Goal: Task Accomplishment & Management: Manage account settings

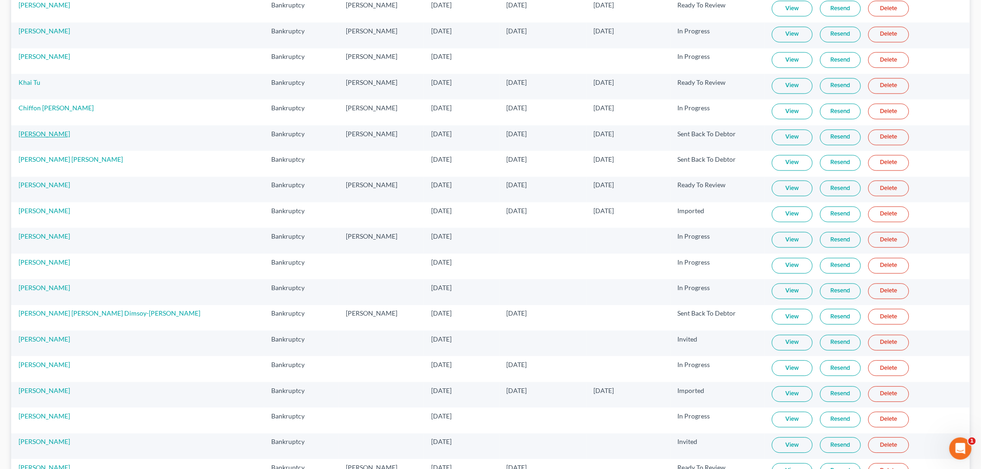
click at [38, 138] on link "Ivan Fermin" at bounding box center [44, 134] width 51 height 8
select select "6"
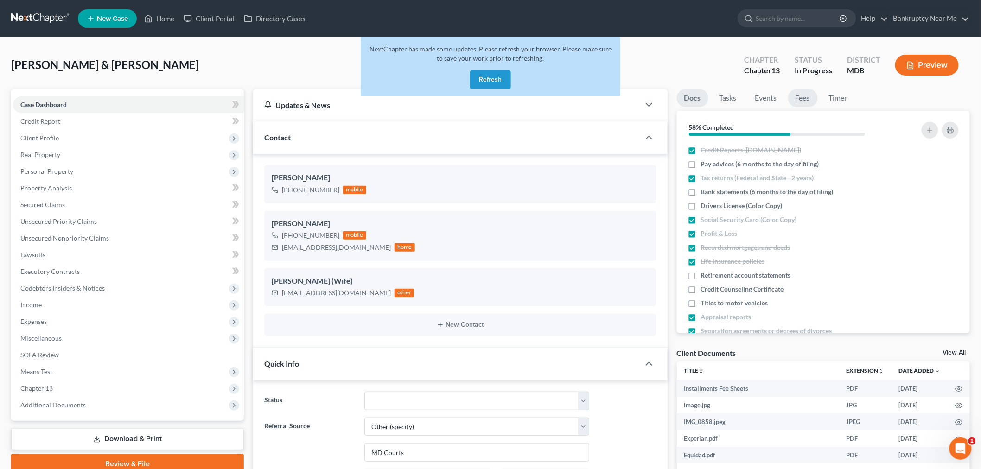
click at [812, 98] on link "Fees" at bounding box center [803, 98] width 30 height 18
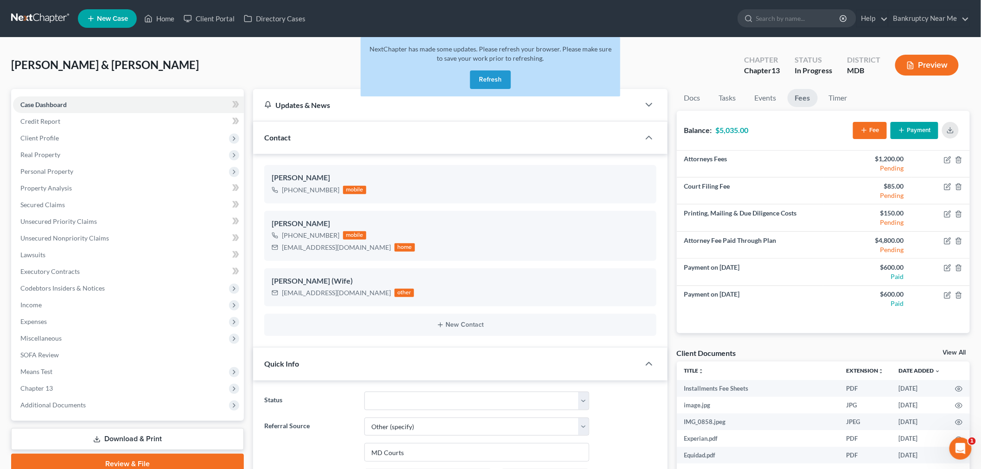
click at [874, 131] on button "Fee" at bounding box center [870, 130] width 34 height 17
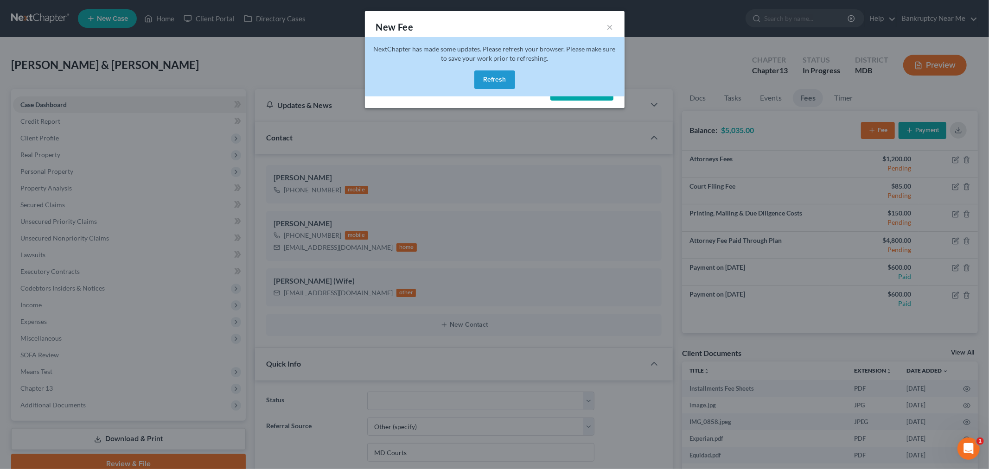
click at [484, 72] on button "Refresh" at bounding box center [494, 79] width 41 height 19
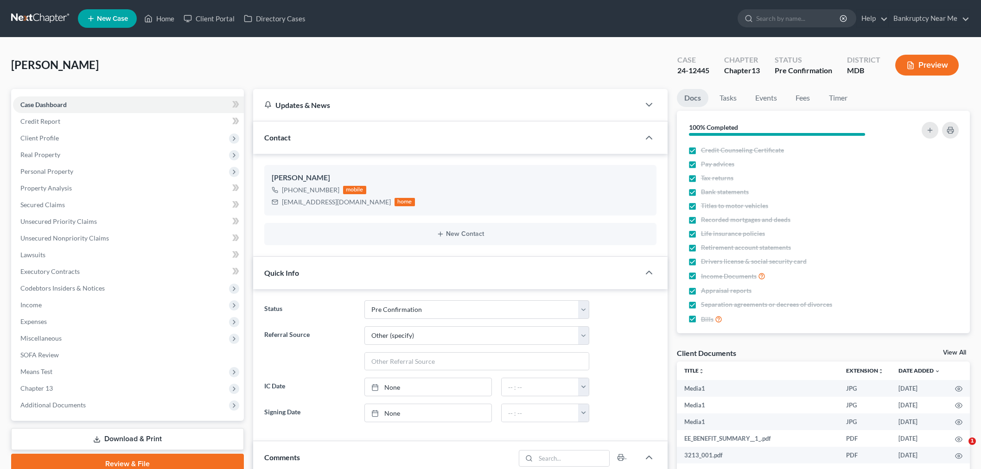
select select "16"
select select "6"
select select "0"
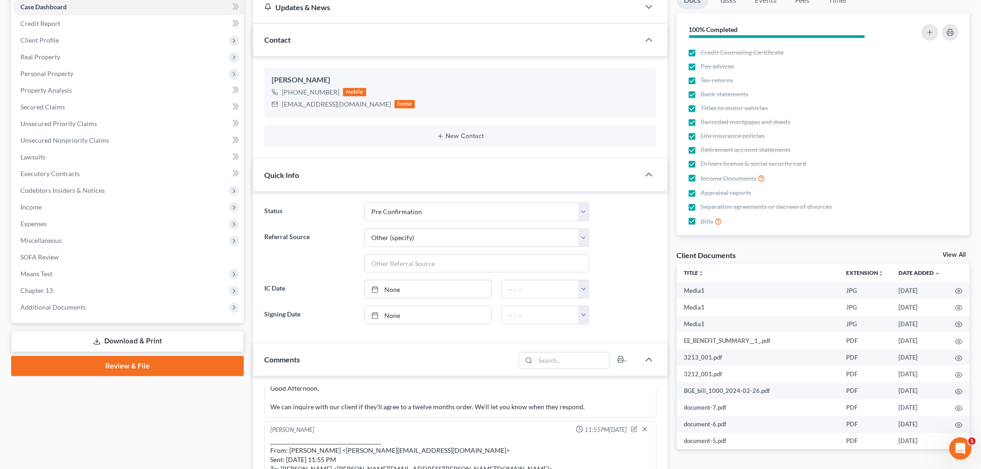
scroll to position [309, 0]
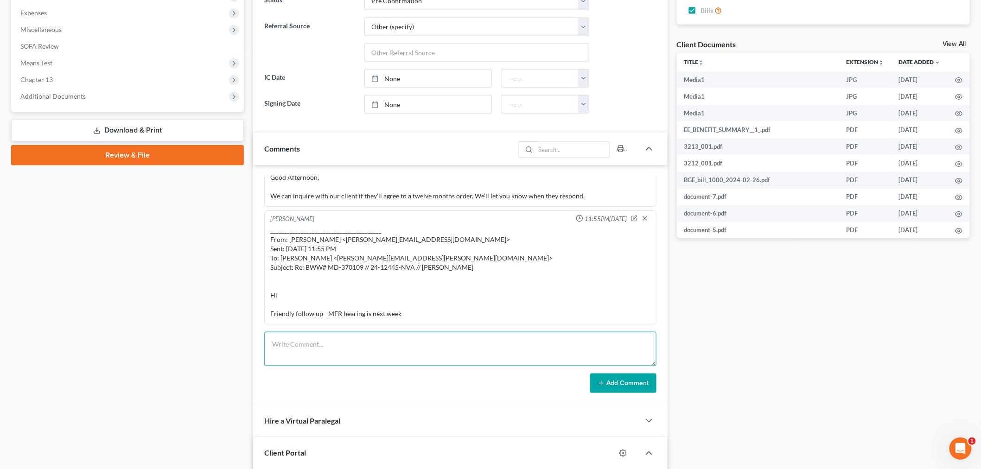
click at [418, 343] on textarea at bounding box center [460, 349] width 392 height 34
paste textarea "From: Gregory M. Chu <Gregory.Chu@bww-law.com> Sent: Wednesday, September 03, 2…"
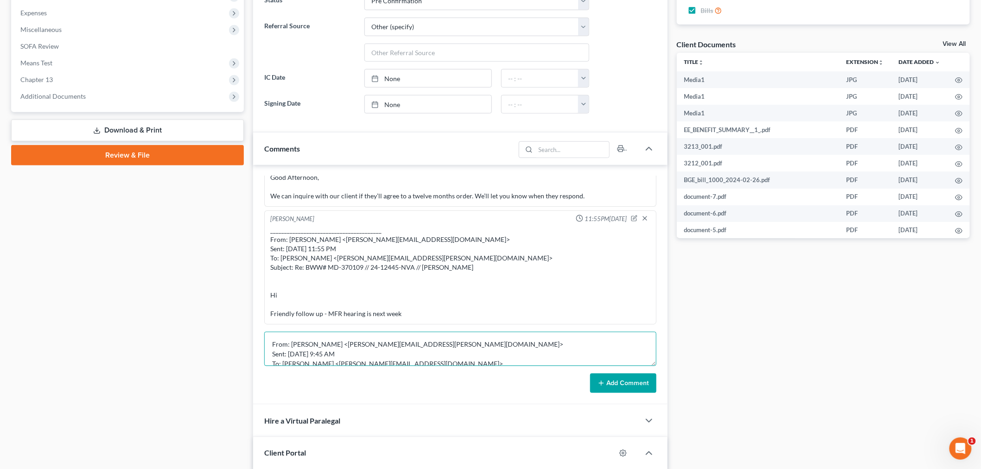
scroll to position [89, 0]
type textarea "From: Gregory M. Chu <Gregory.Chu@bww-law.com> Sent: Wednesday, September 03, 2…"
click at [608, 389] on button "Add Comment" at bounding box center [623, 383] width 66 height 19
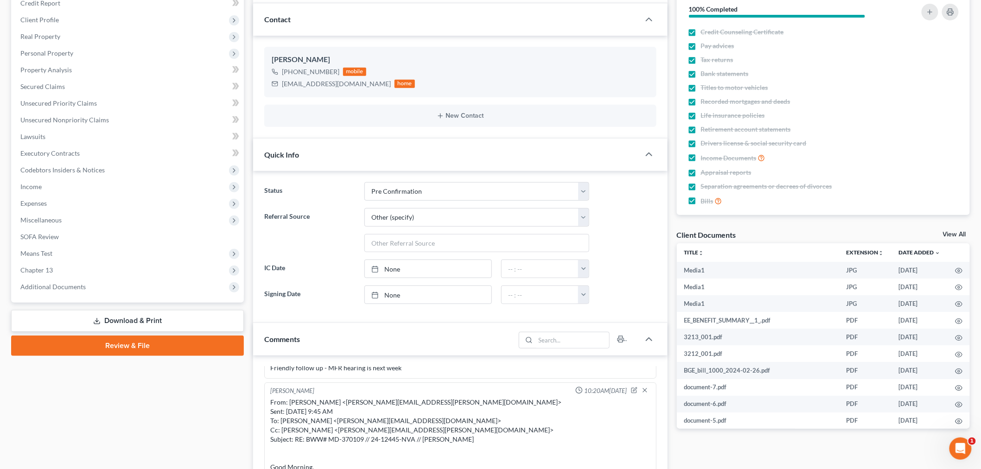
scroll to position [0, 0]
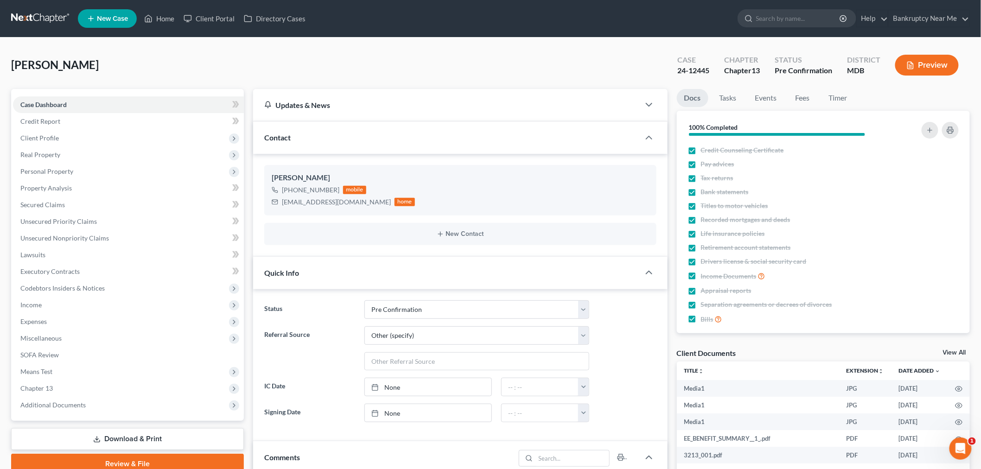
click at [44, 6] on nav "Home New Case Client Portal Directory Cases Bankruptcy Near Me iris@bankruptcyn…" at bounding box center [490, 18] width 981 height 37
click at [44, 13] on link at bounding box center [40, 18] width 59 height 17
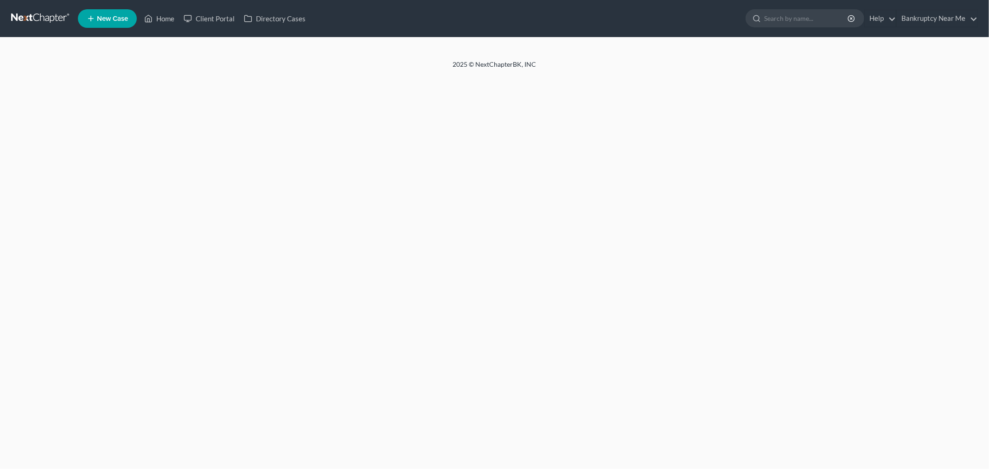
select select "6"
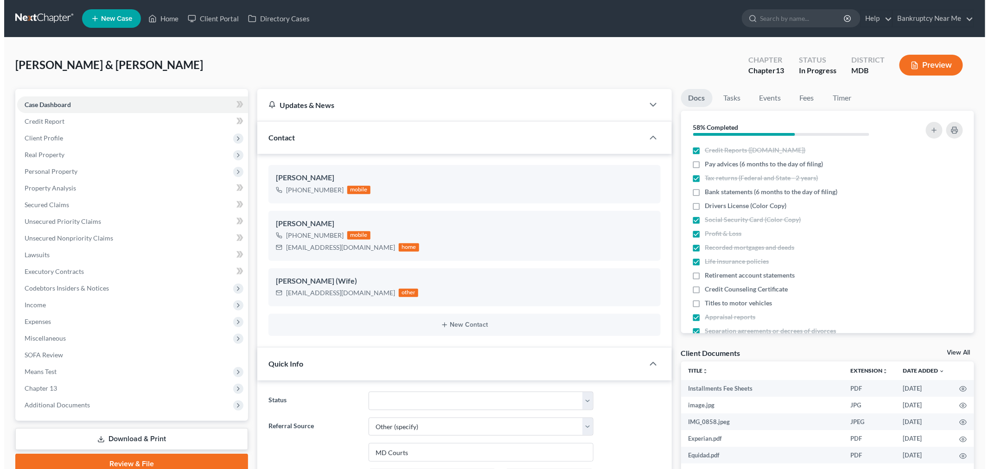
scroll to position [3669, 0]
click at [804, 97] on link "Fees" at bounding box center [803, 98] width 30 height 18
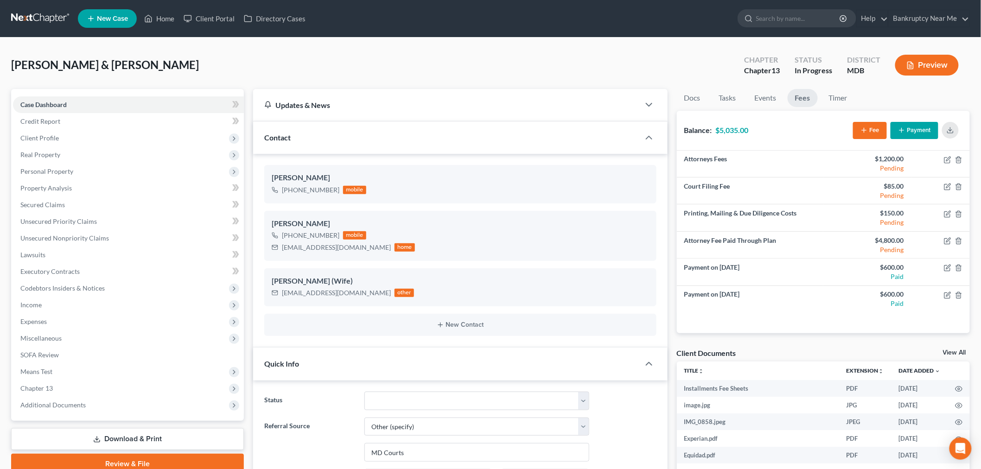
click at [873, 133] on button "Fee" at bounding box center [870, 130] width 34 height 17
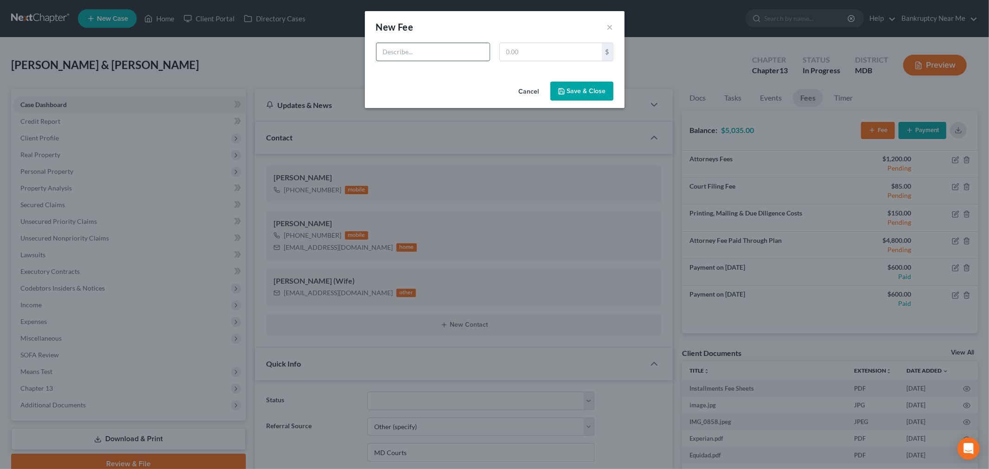
click at [473, 45] on input "text" at bounding box center [432, 52] width 113 height 18
type input "Failed $600 Payment + $150 Surcharge"
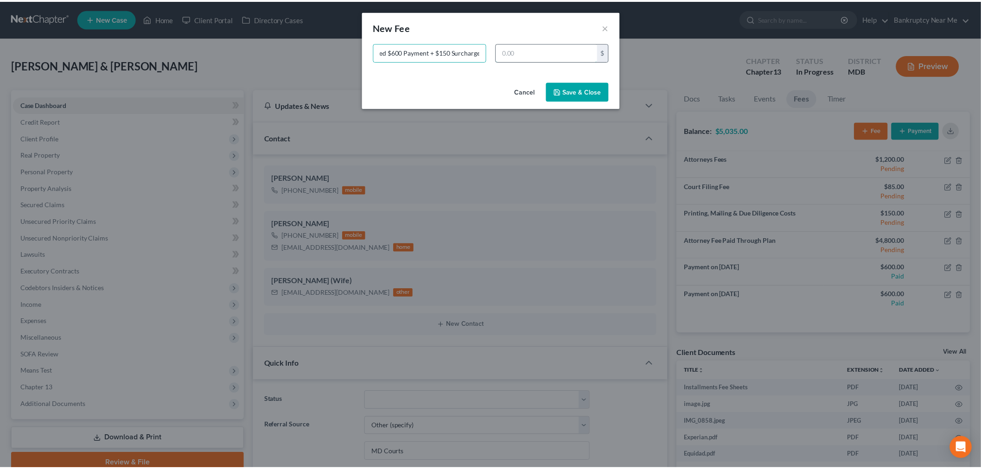
scroll to position [0, 0]
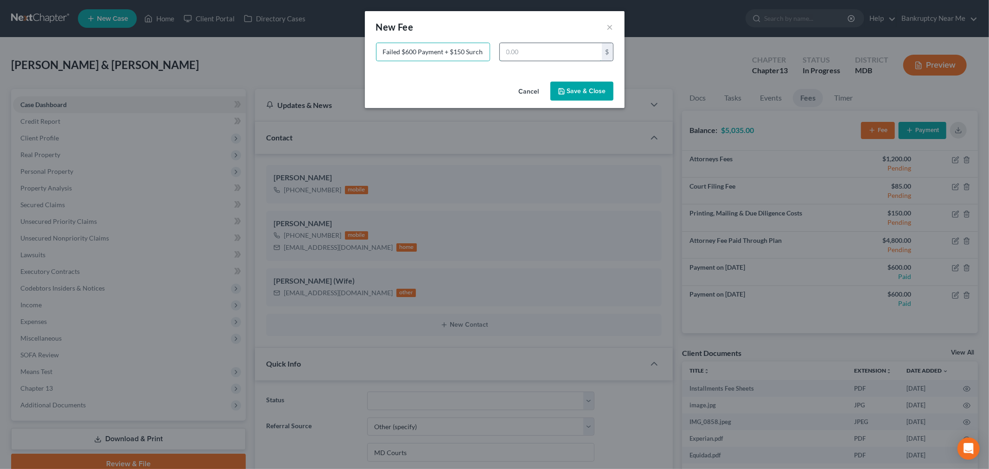
click at [583, 49] on input "text" at bounding box center [551, 52] width 102 height 18
type input "750"
click at [585, 86] on button "Save & Close" at bounding box center [581, 91] width 63 height 19
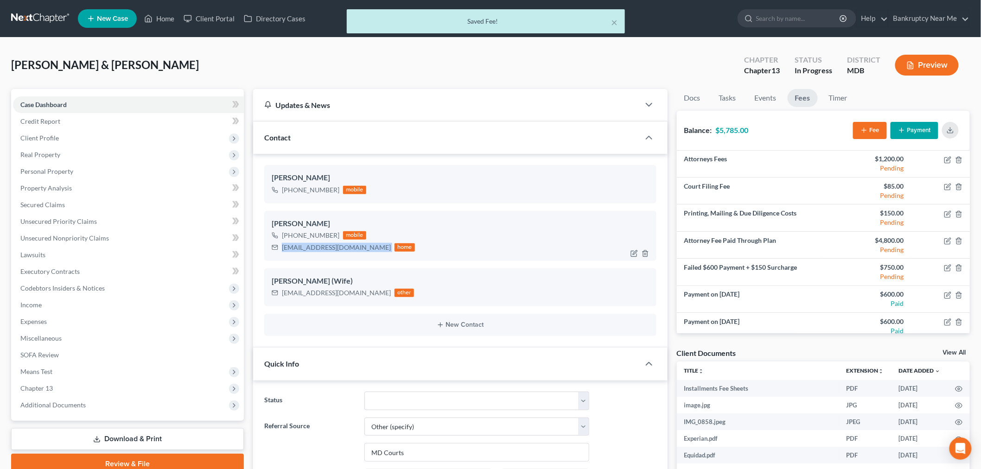
drag, startPoint x: 326, startPoint y: 248, endPoint x: 269, endPoint y: 249, distance: 56.6
click at [269, 249] on div "Ivan Fermin +1 (202) 446-4610 mobile ijfermin@msn.com home" at bounding box center [460, 236] width 392 height 50
copy div "ijfermin@msn.com"
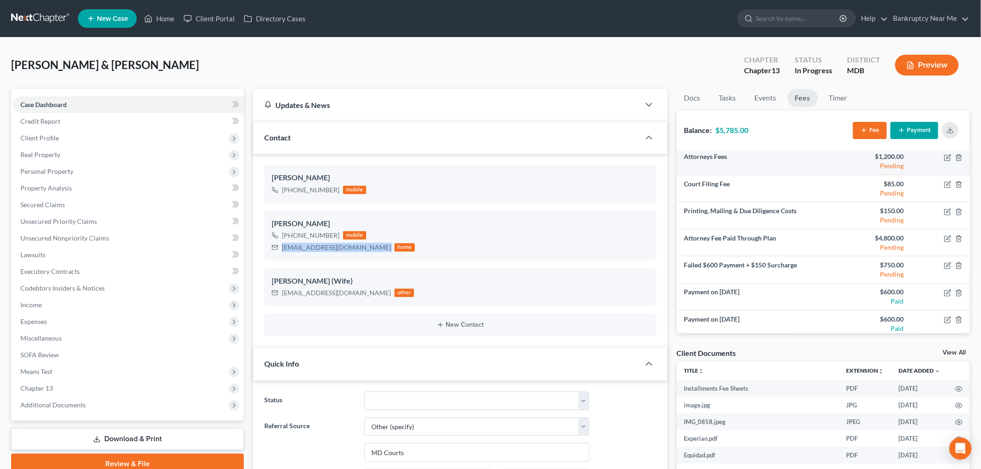
scroll to position [6, 0]
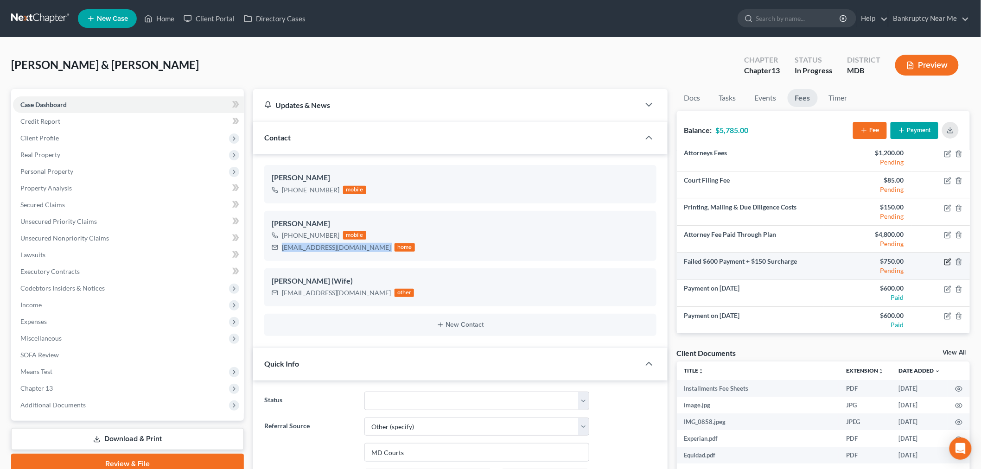
click at [946, 262] on icon "button" at bounding box center [948, 261] width 4 height 4
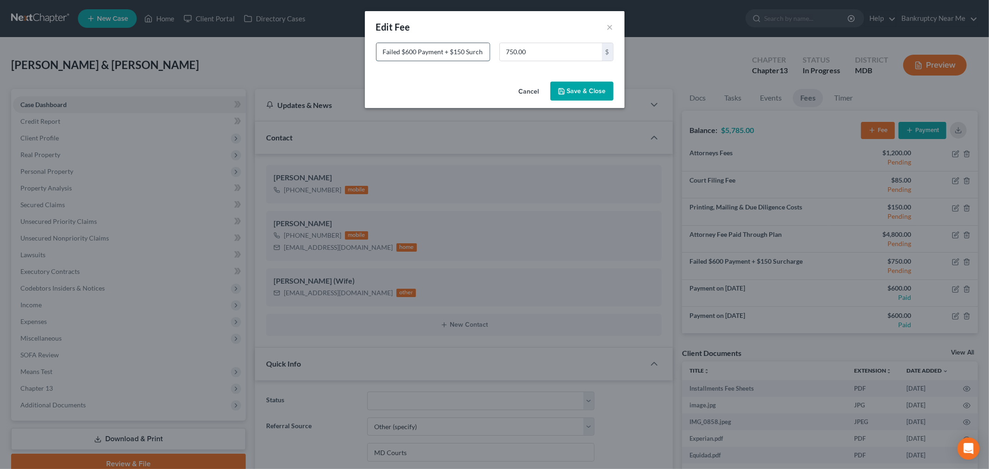
click at [444, 51] on input "Failed $600 Payment + $150 Surcharge" at bounding box center [432, 52] width 113 height 18
type input "Failed $600 Payment 9-3-2025 + $150 Surcharge"
click at [580, 96] on button "Save & Close" at bounding box center [581, 91] width 63 height 19
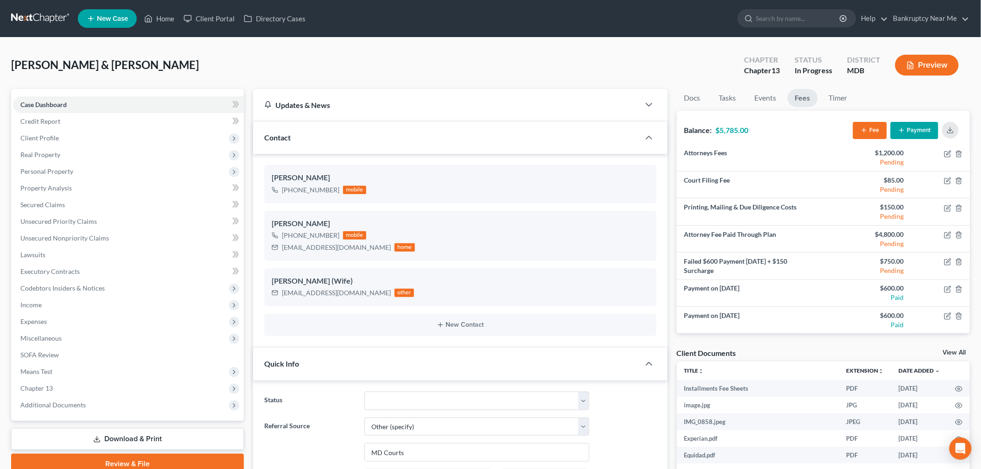
click at [39, 14] on link at bounding box center [40, 18] width 59 height 17
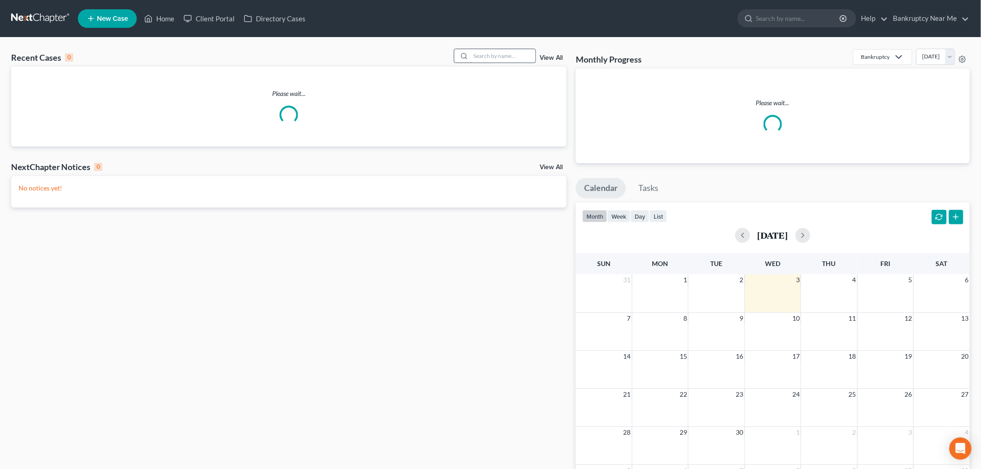
click at [508, 61] on input "search" at bounding box center [503, 55] width 65 height 13
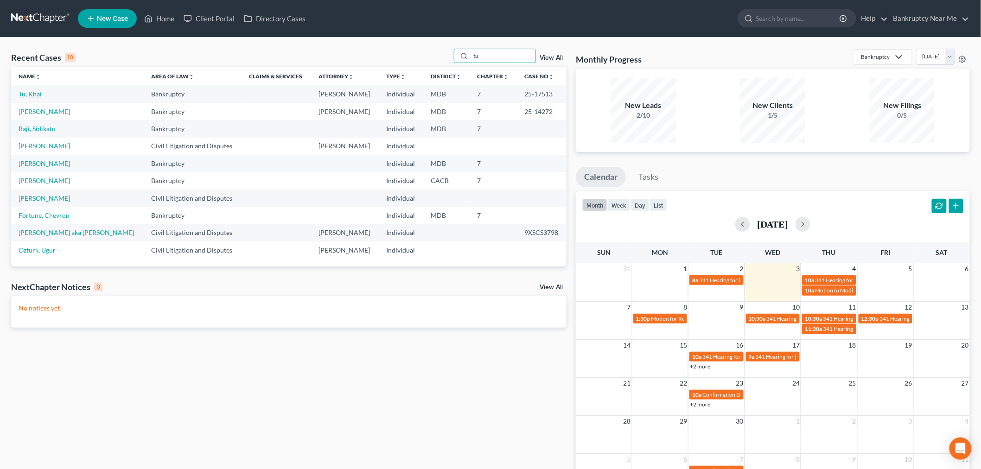
type input "tu"
click at [39, 94] on link "Tu, Khai" at bounding box center [30, 94] width 23 height 8
select select "4"
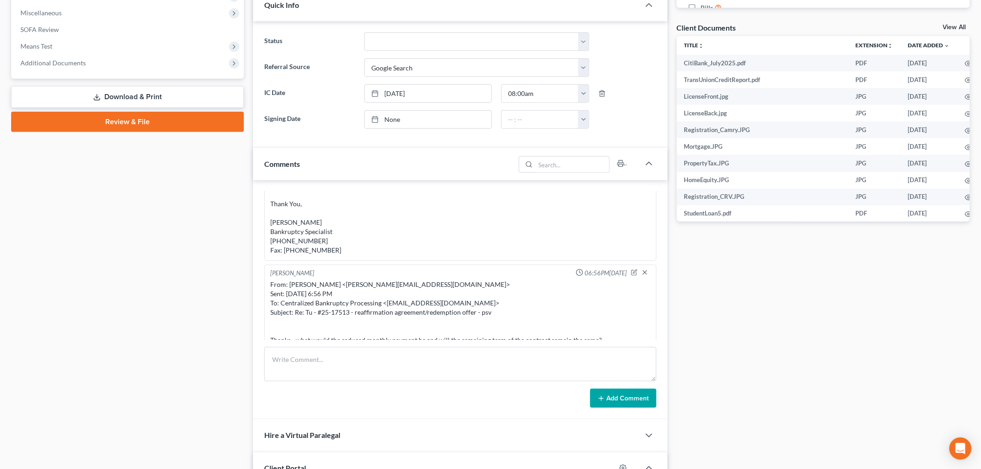
scroll to position [412, 0]
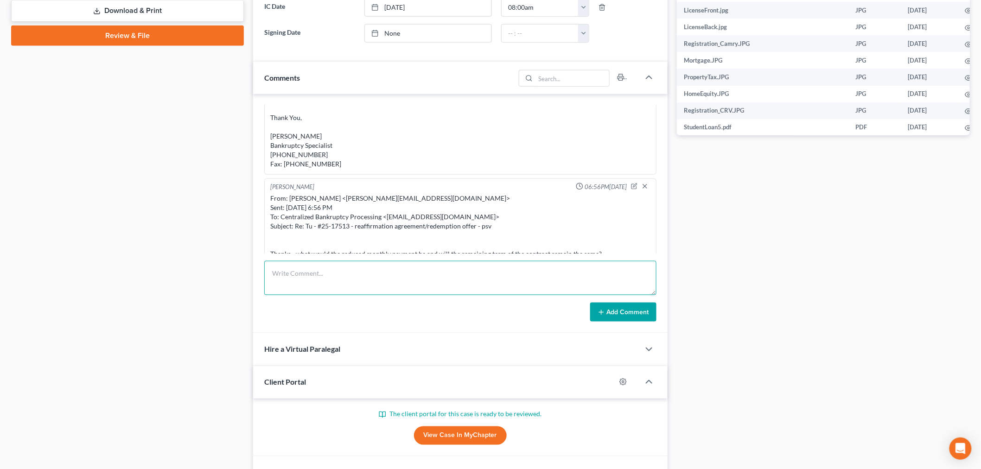
click at [429, 288] on textarea at bounding box center [460, 278] width 392 height 34
paste textarea "From: Centralized Bankruptcy Processing <cbp@omf.com> Sent: Wednesday, Septembe…"
type textarea "From: Centralized Bankruptcy Processing <cbp@omf.com> Sent: Wednesday, Septembe…"
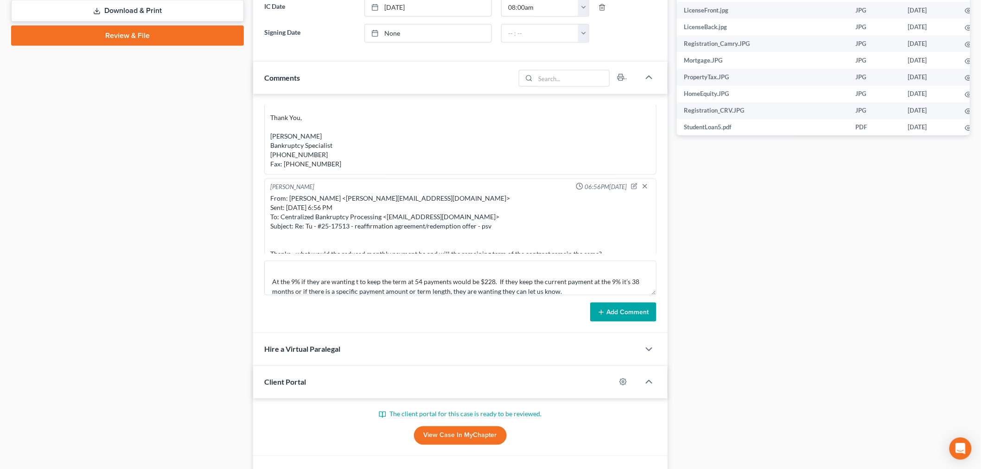
click at [605, 306] on button "Add Comment" at bounding box center [623, 312] width 66 height 19
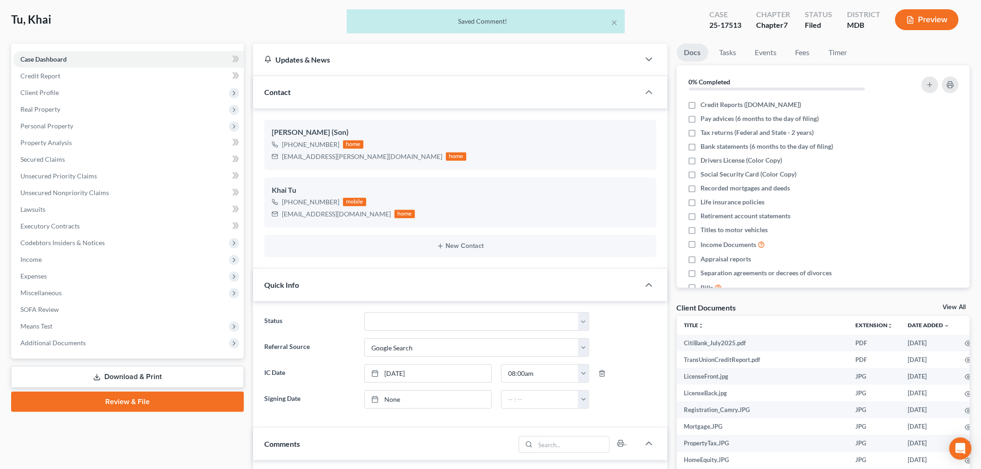
scroll to position [0, 0]
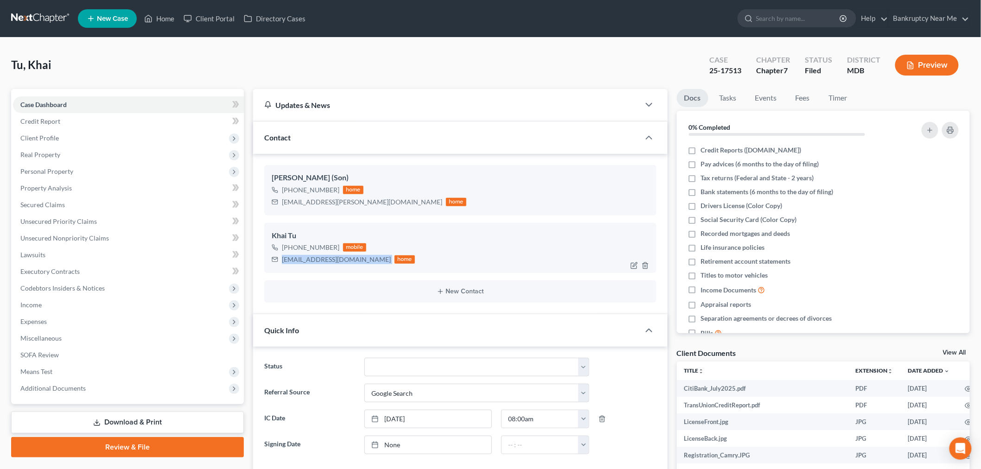
drag, startPoint x: 361, startPoint y: 260, endPoint x: 288, endPoint y: 256, distance: 72.4
click at [278, 262] on div "tukhaitubihyxa@gmail.com home" at bounding box center [343, 260] width 143 height 12
copy div "tukhaitubihyxa@gmail.com"
drag, startPoint x: 350, startPoint y: 203, endPoint x: 492, endPoint y: 151, distance: 151.8
click at [267, 212] on div "Patrick Tu (Son) +1 (240) 506-4540 home tu.patrick.n@gmail.com home" at bounding box center [460, 190] width 392 height 50
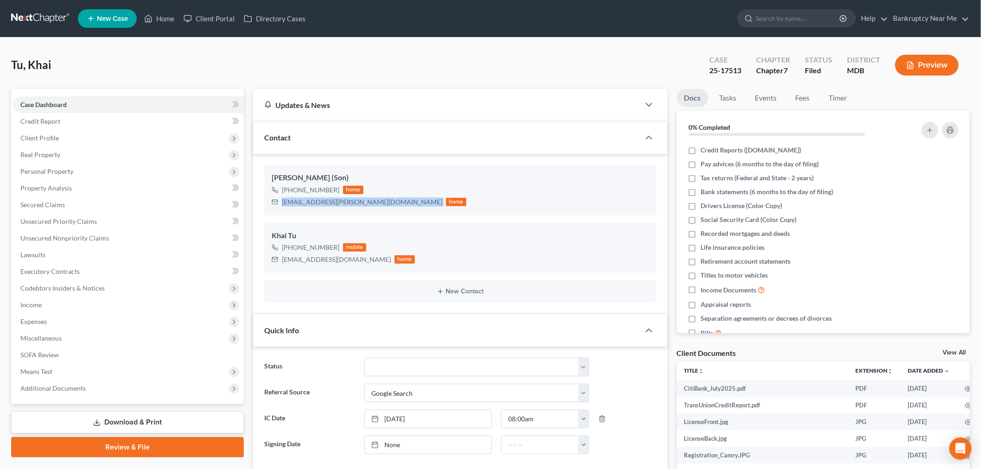
copy div "tu.patrick.n@gmail.com"
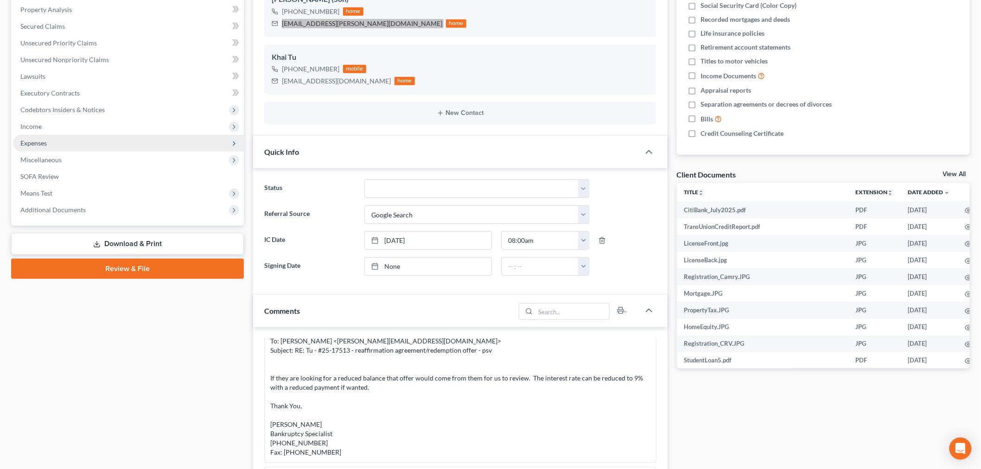
scroll to position [51, 0]
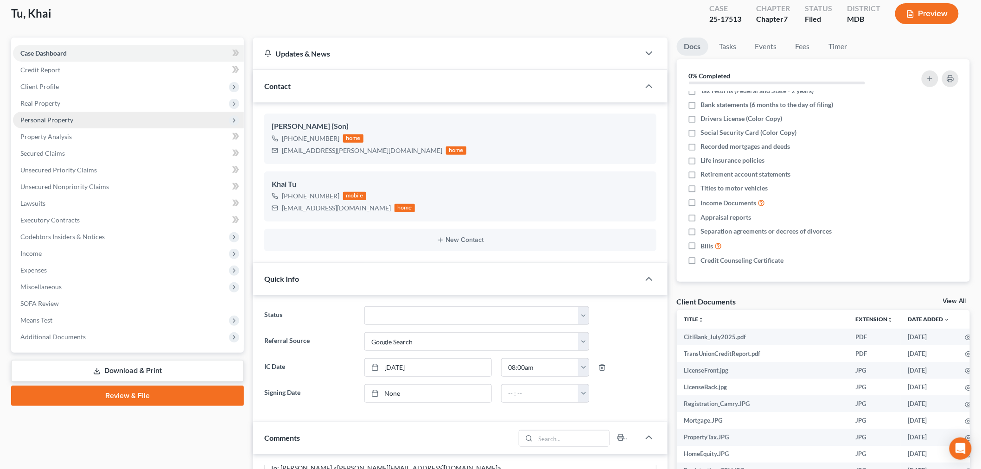
click at [38, 121] on span "Personal Property" at bounding box center [46, 120] width 53 height 8
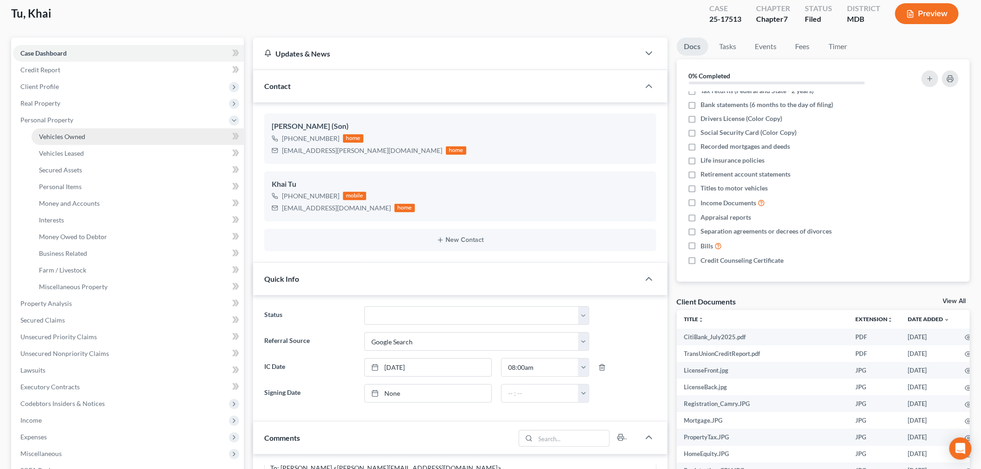
click at [63, 137] on span "Vehicles Owned" at bounding box center [62, 137] width 46 height 8
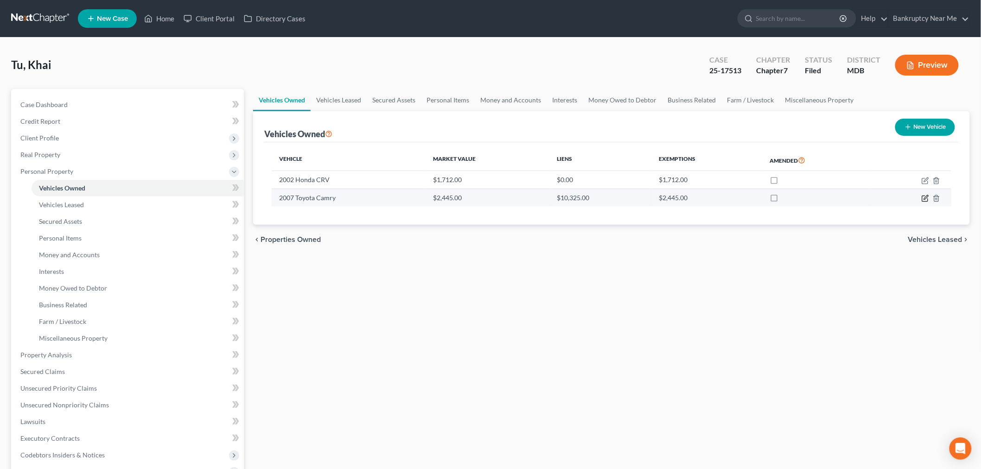
click at [922, 198] on icon "button" at bounding box center [925, 198] width 7 height 7
select select "0"
select select "19"
select select "3"
select select "0"
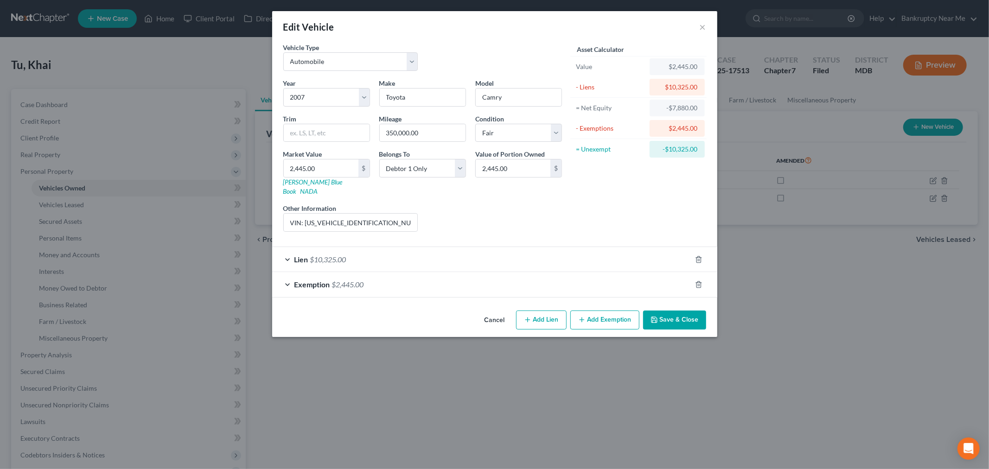
click at [497, 260] on div "Lien $10,325.00" at bounding box center [481, 259] width 419 height 25
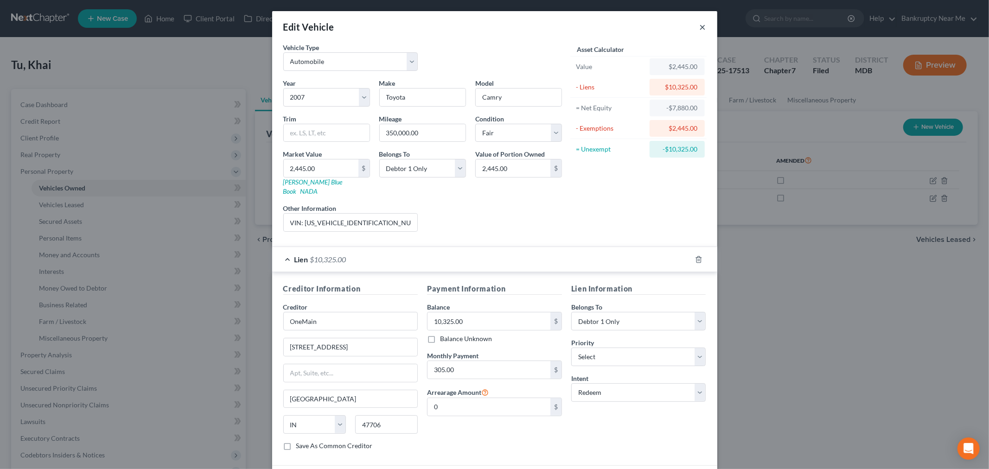
click at [700, 21] on button "×" at bounding box center [703, 26] width 6 height 11
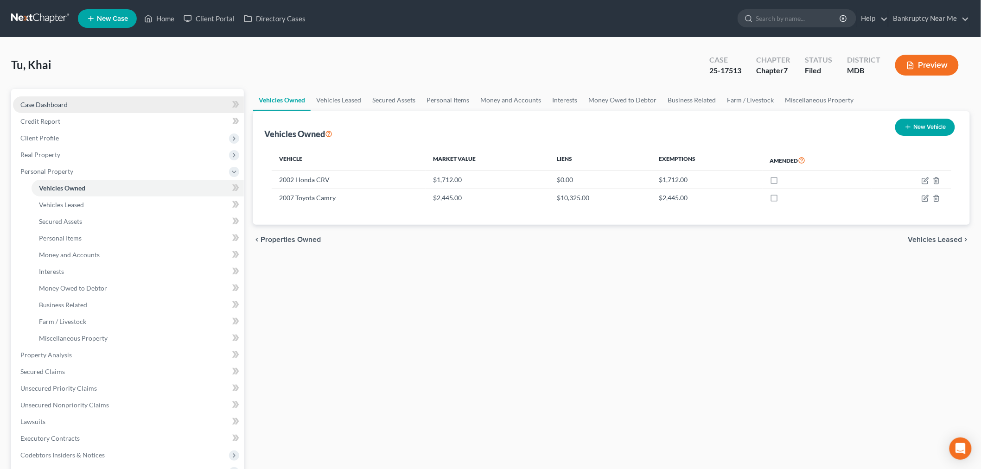
drag, startPoint x: 119, startPoint y: 96, endPoint x: 112, endPoint y: 107, distance: 12.6
click at [119, 96] on link "Case Dashboard" at bounding box center [128, 104] width 231 height 17
select select "4"
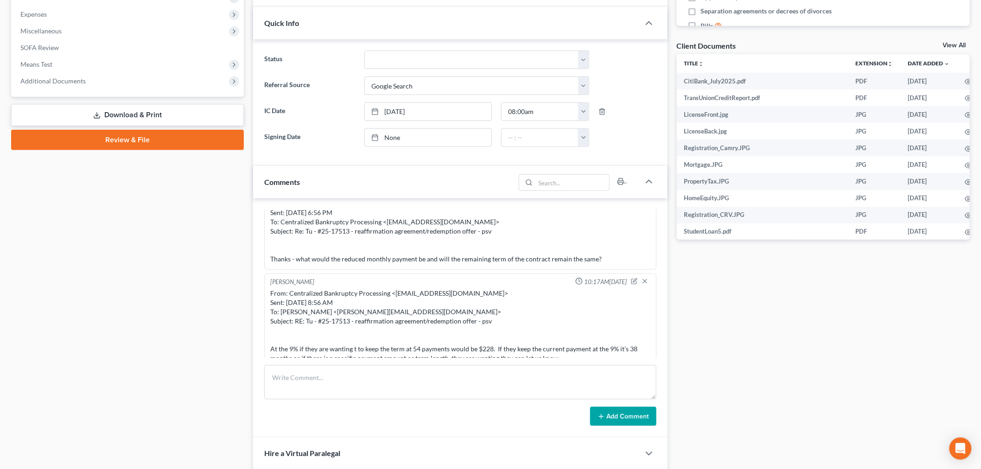
scroll to position [309, 0]
drag, startPoint x: 388, startPoint y: 372, endPoint x: 512, endPoint y: 406, distance: 128.8
click at [389, 373] on textarea at bounding box center [460, 381] width 392 height 34
paste textarea "________________________________________ From: Iris Kwon <iris@bankruptcynearme…"
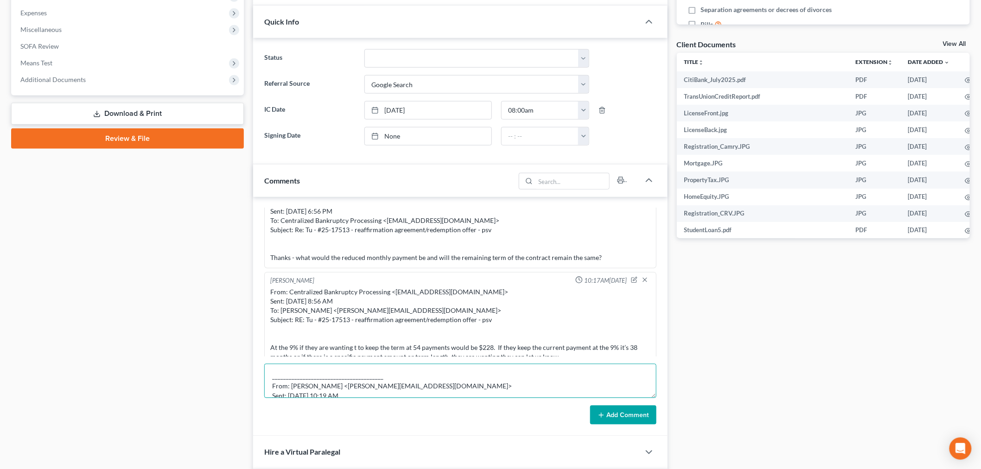
scroll to position [79, 0]
type textarea "________________________________________ From: Iris Kwon <iris@bankruptcynearme…"
drag, startPoint x: 638, startPoint y: 424, endPoint x: 628, endPoint y: 422, distance: 10.0
click at [637, 424] on button "Add Comment" at bounding box center [623, 415] width 66 height 19
click at [628, 419] on button "Add Comment" at bounding box center [623, 415] width 66 height 19
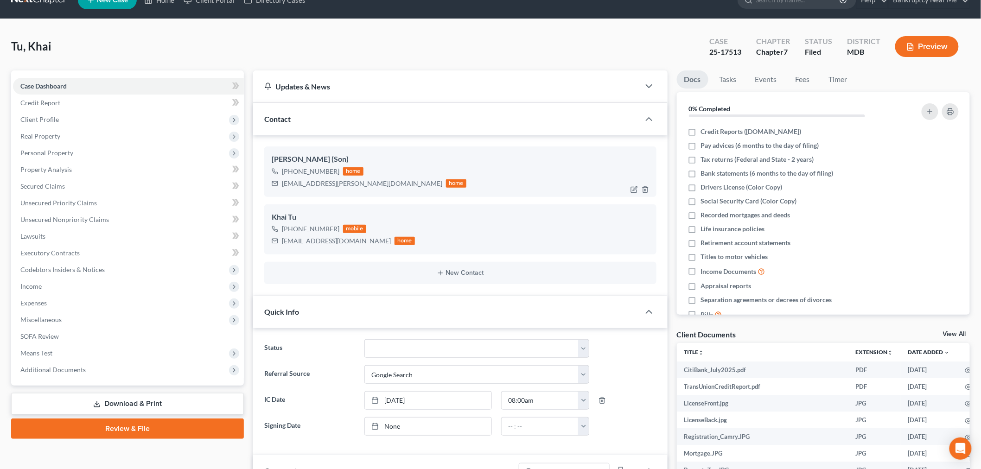
scroll to position [0, 0]
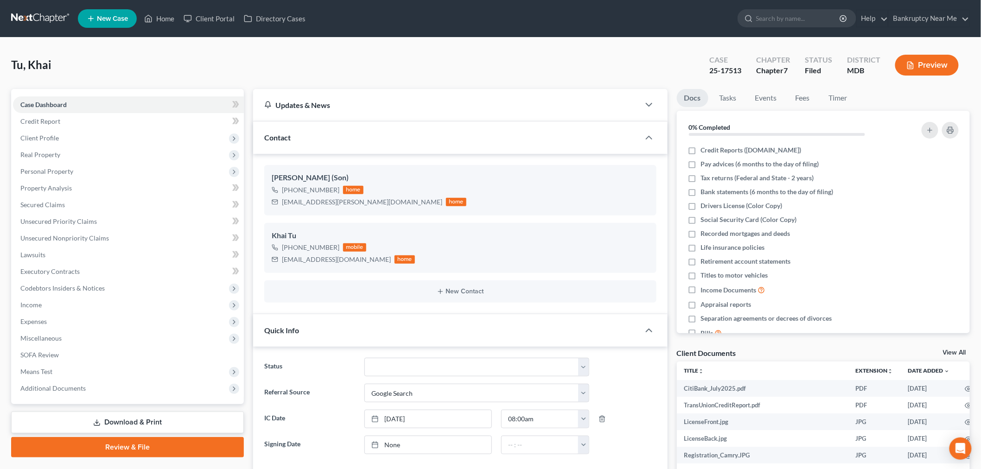
click at [21, 21] on link at bounding box center [40, 18] width 59 height 17
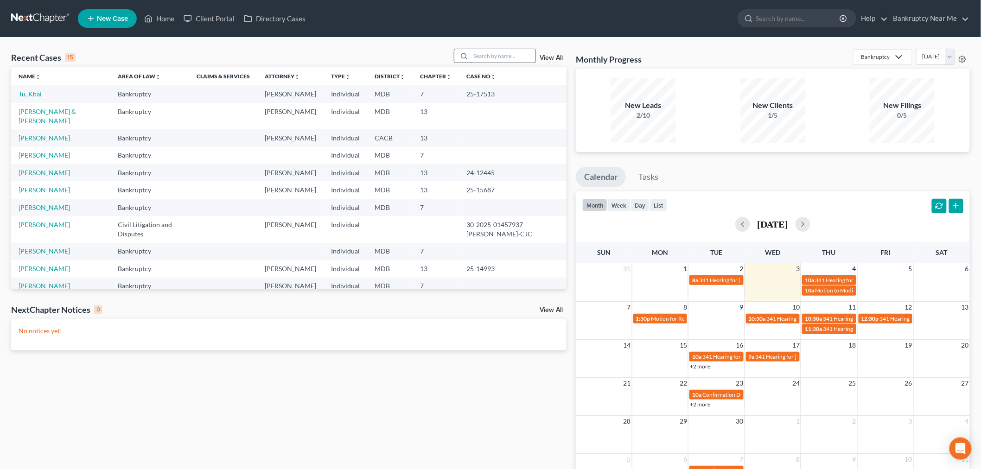
click at [474, 57] on input "search" at bounding box center [503, 55] width 65 height 13
type input "t"
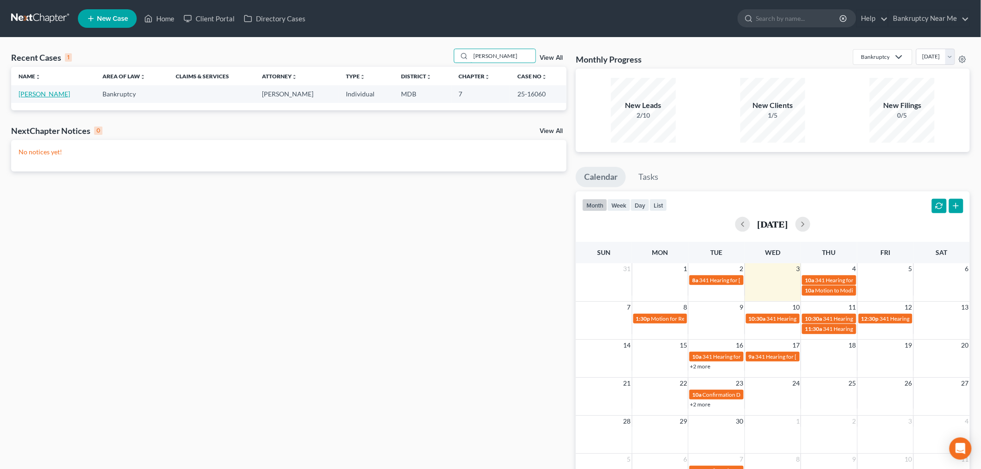
type input "[PERSON_NAME]"
click at [46, 93] on link "[PERSON_NAME]" at bounding box center [44, 94] width 51 height 8
select select "6"
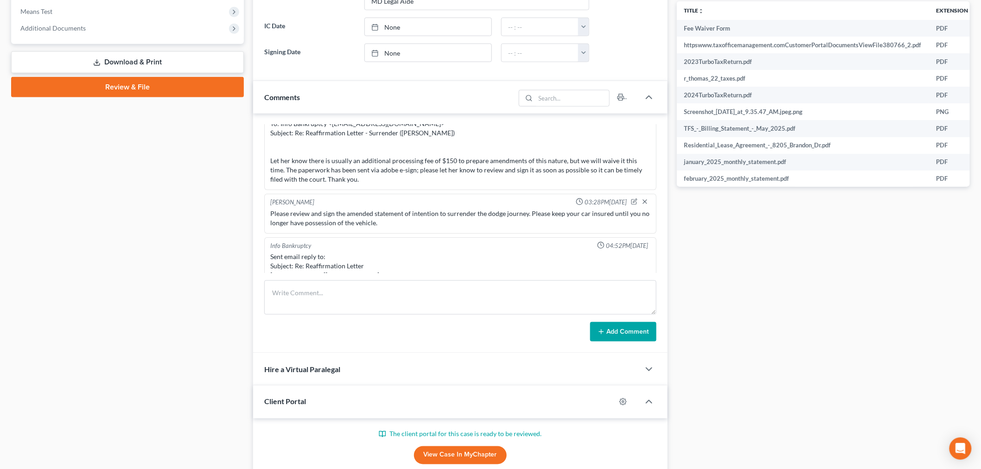
scroll to position [7396, 0]
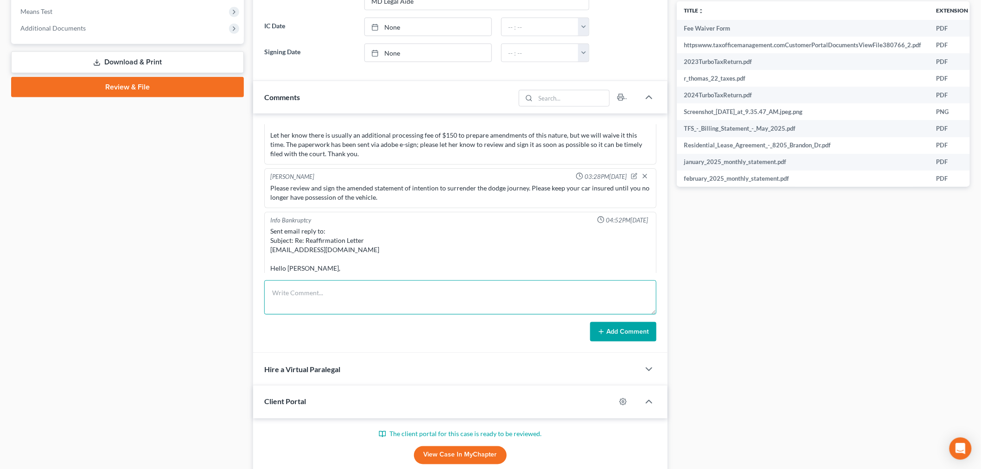
click at [424, 309] on textarea at bounding box center [460, 298] width 392 height 34
paste textarea "________________________________________ From: [PERSON_NAME] <[PERSON_NAME][EMA…"
type textarea "________________________________________ From: [PERSON_NAME] <[PERSON_NAME][EMA…"
click at [627, 334] on button "Add Comment" at bounding box center [623, 331] width 66 height 19
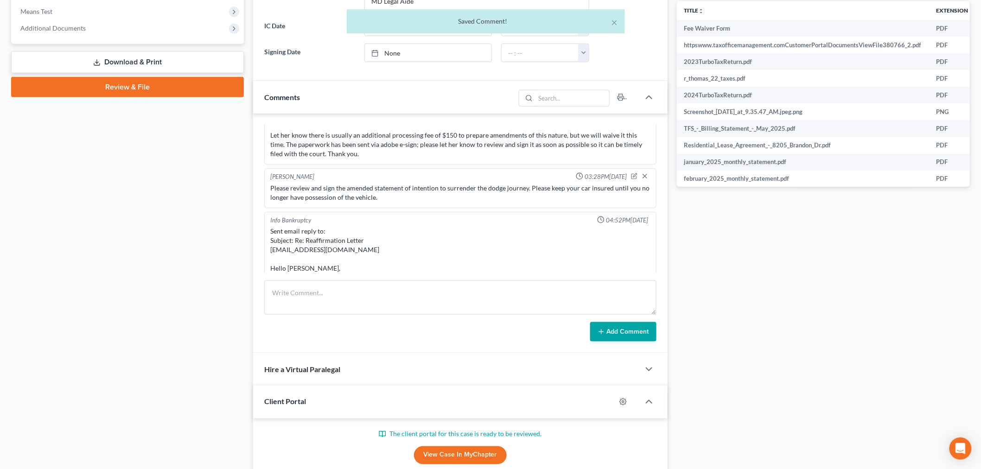
scroll to position [7546, 0]
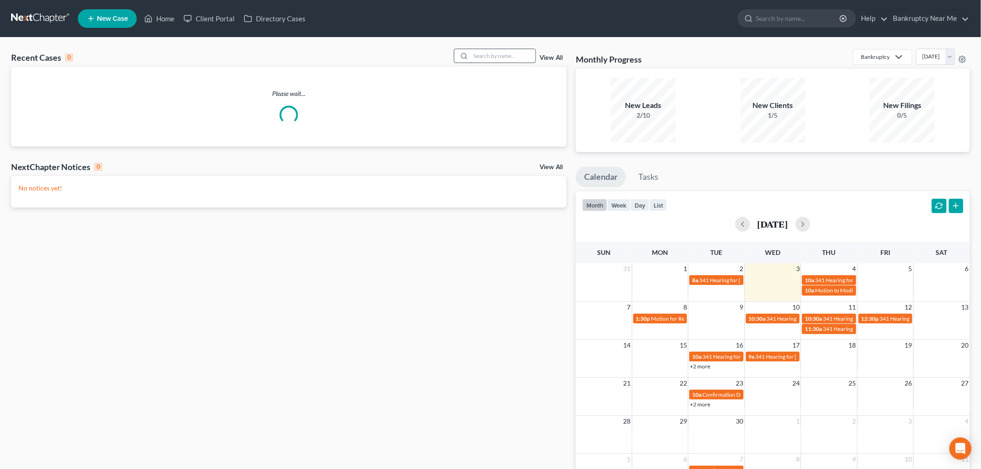
click at [493, 57] on input "search" at bounding box center [503, 55] width 65 height 13
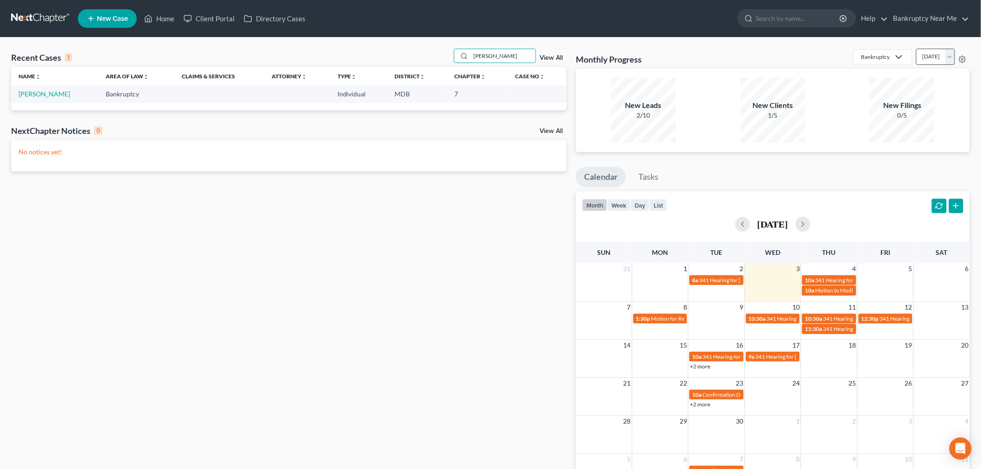
type input "[PERSON_NAME]"
click at [51, 93] on link "[PERSON_NAME]" at bounding box center [44, 94] width 51 height 8
select select "4"
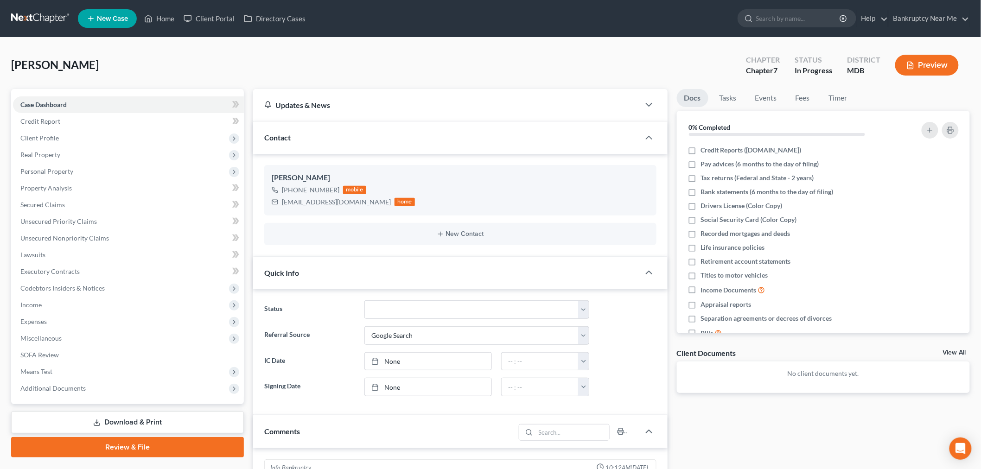
scroll to position [1478, 0]
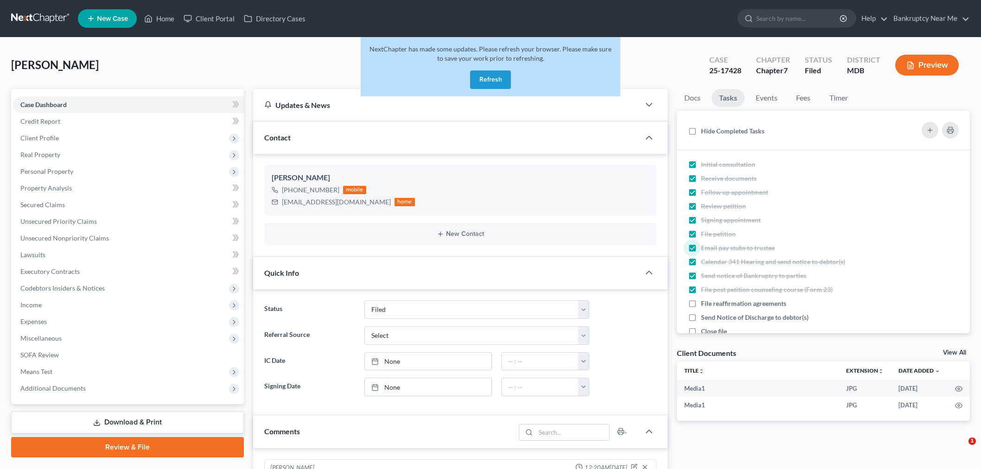
select select "6"
select select "0"
click at [498, 86] on button "Refresh" at bounding box center [490, 79] width 41 height 19
click at [492, 84] on button "Refresh" at bounding box center [490, 79] width 41 height 19
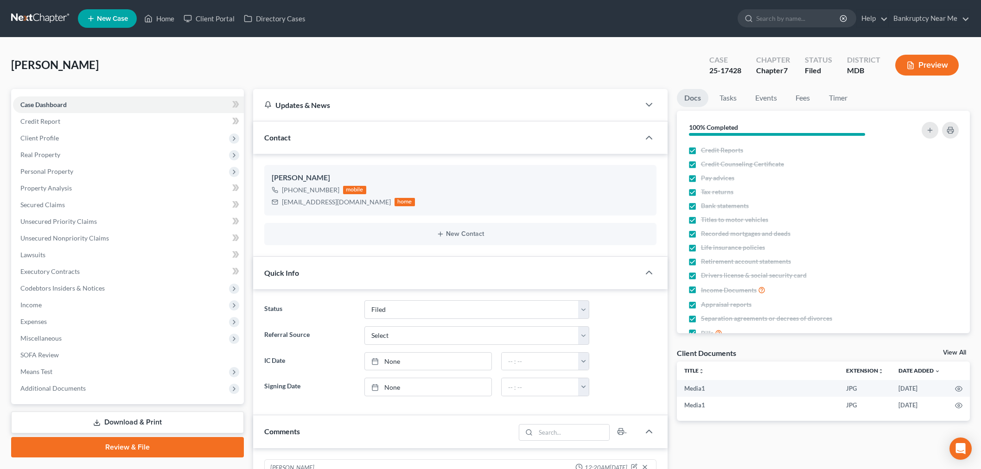
select select "6"
select select "0"
